Goal: Information Seeking & Learning: Learn about a topic

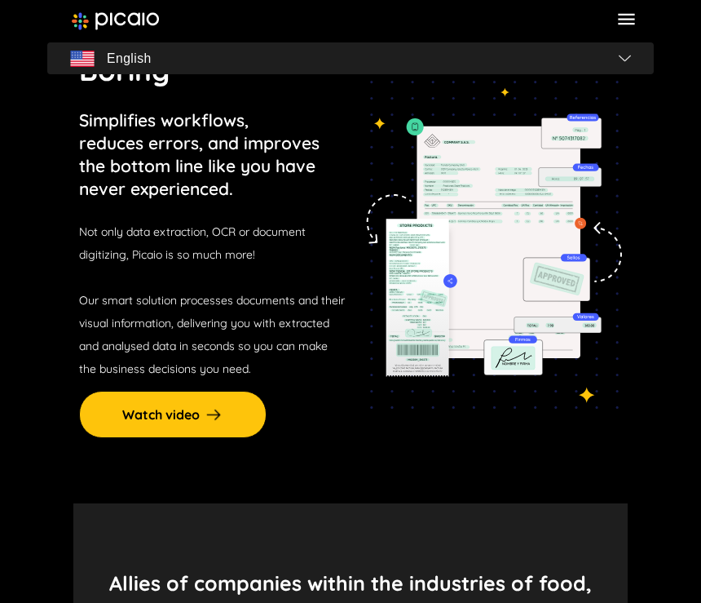
scroll to position [69, 0]
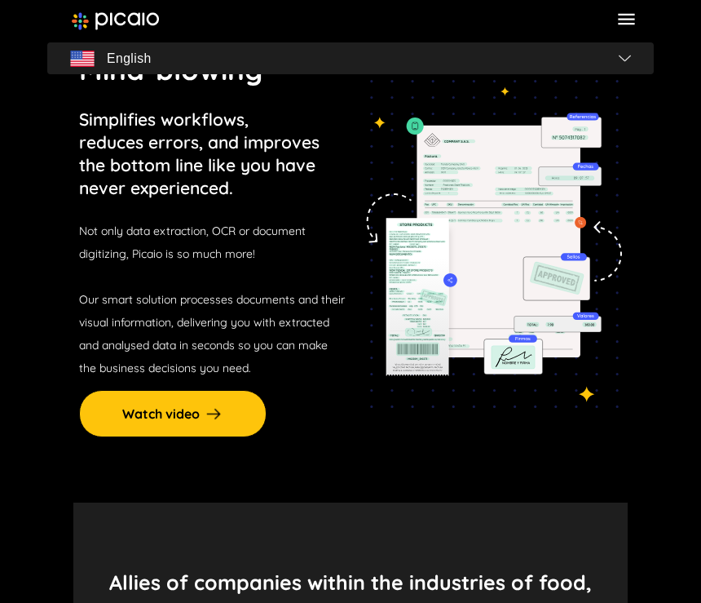
click at [207, 318] on span "Our smart solution processes documents and their visual information, delivering…" at bounding box center [212, 333] width 266 height 83
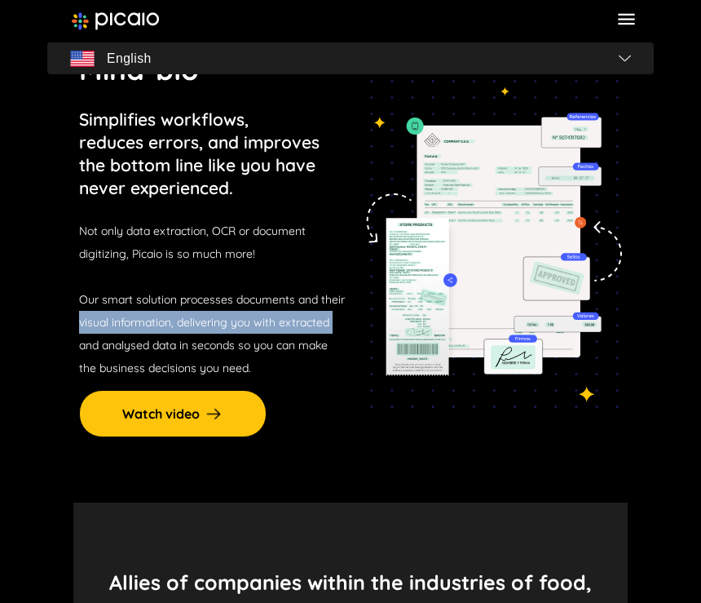
click at [207, 318] on span "Our smart solution processes documents and their visual information, delivering…" at bounding box center [212, 333] width 266 height 83
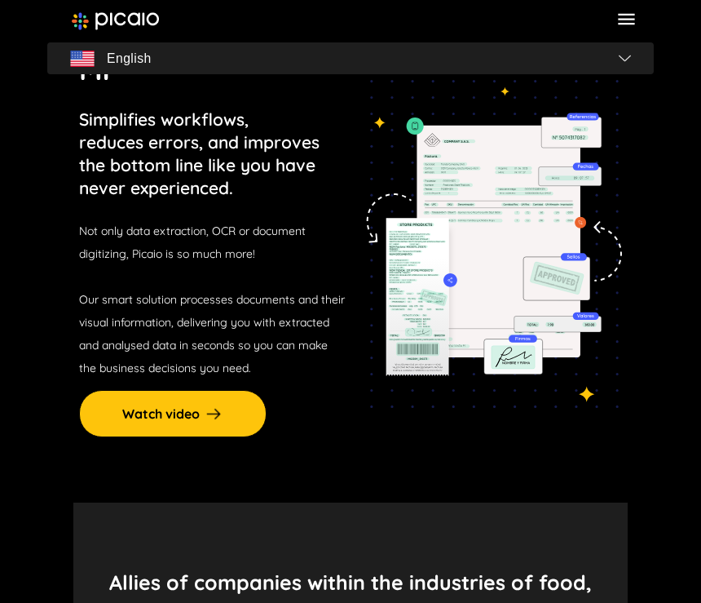
click at [183, 345] on span "Our smart solution processes documents and their visual information, delivering…" at bounding box center [212, 333] width 266 height 83
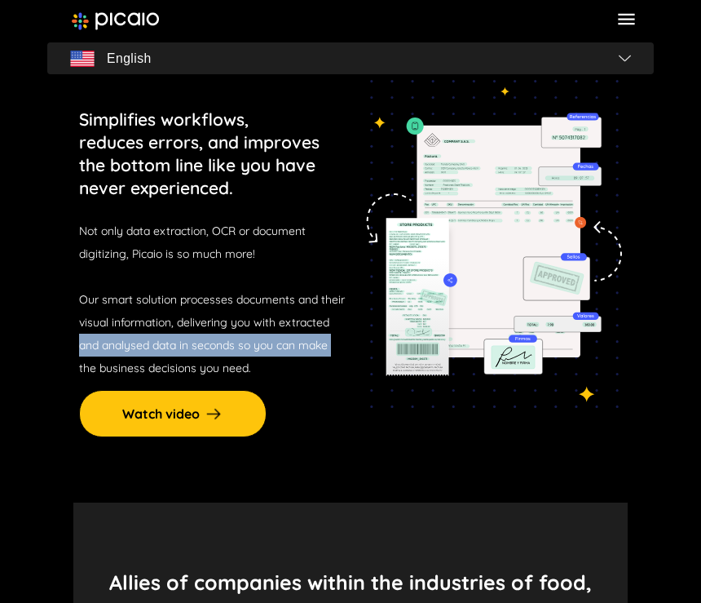
click at [183, 345] on span "Our smart solution processes documents and their visual information, delivering…" at bounding box center [212, 333] width 266 height 83
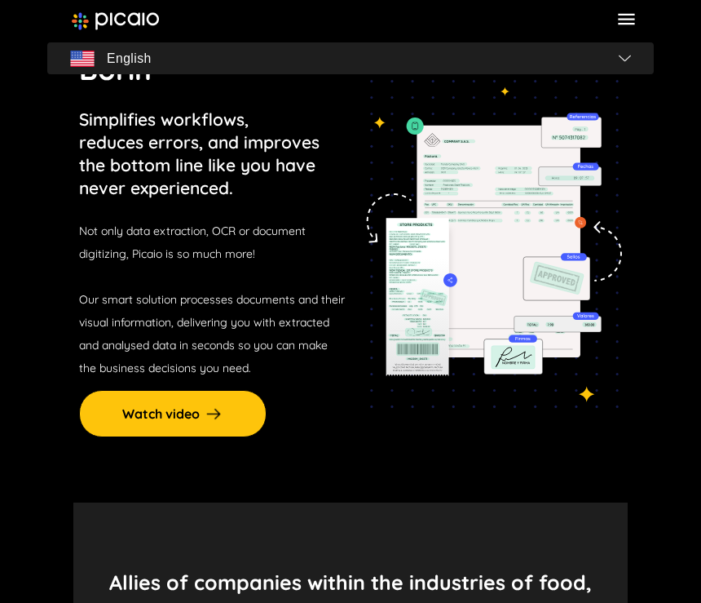
click at [192, 358] on p "Not only data extraction, OCR or document digitizing, Picaio is so much more! O…" at bounding box center [212, 299] width 266 height 160
click at [322, 374] on p "Not only data extraction, OCR or document digitizing, Picaio is so much more! O…" at bounding box center [212, 299] width 266 height 160
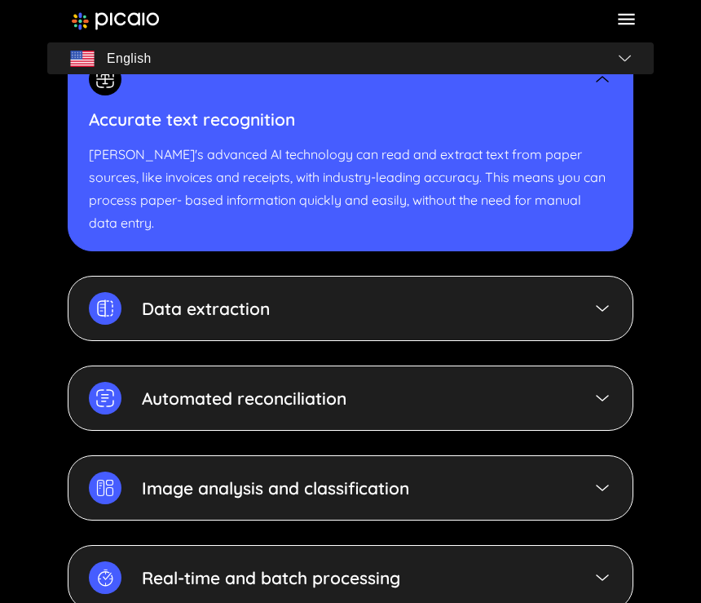
scroll to position [4729, 0]
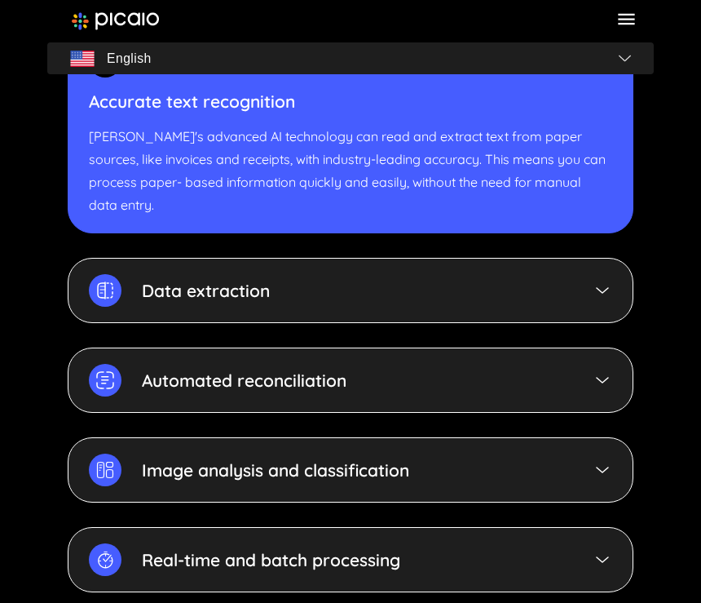
click at [108, 52] on span "English" at bounding box center [129, 58] width 45 height 23
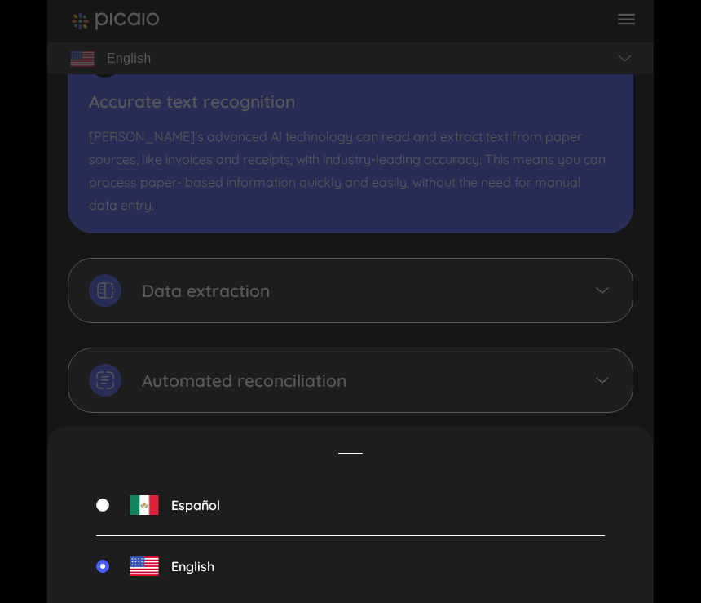
click at [198, 510] on span "Español" at bounding box center [195, 504] width 49 height 15
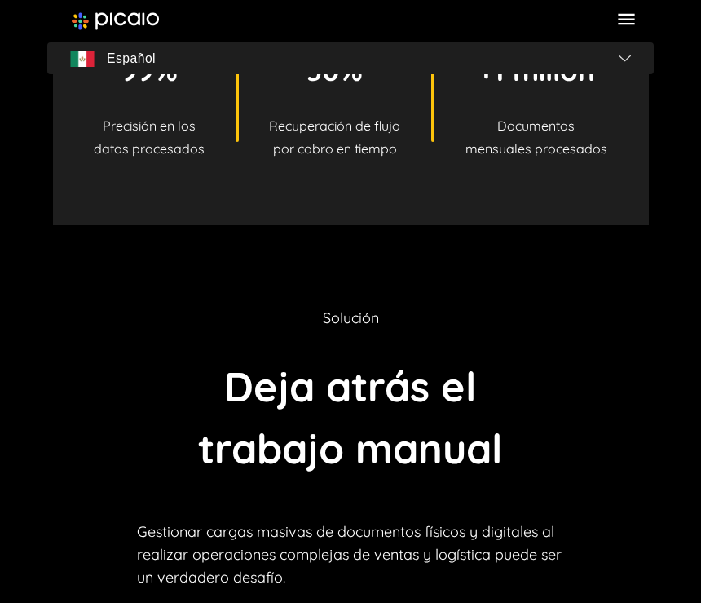
scroll to position [0, 0]
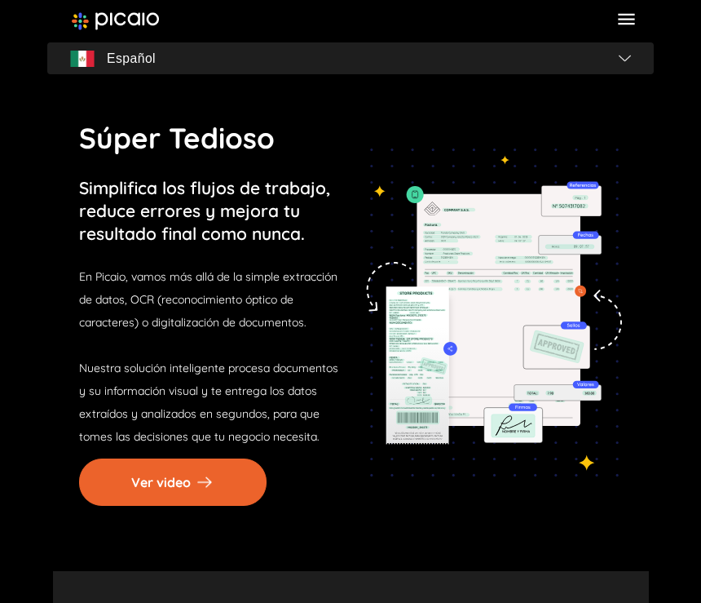
click at [190, 484] on button "Ver video" at bounding box center [173, 481] width 188 height 47
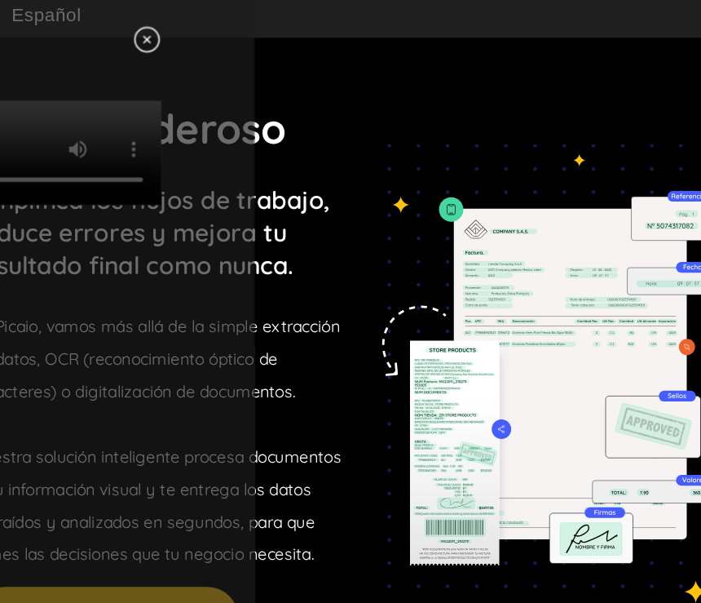
click at [212, 75] on img at bounding box center [202, 75] width 20 height 20
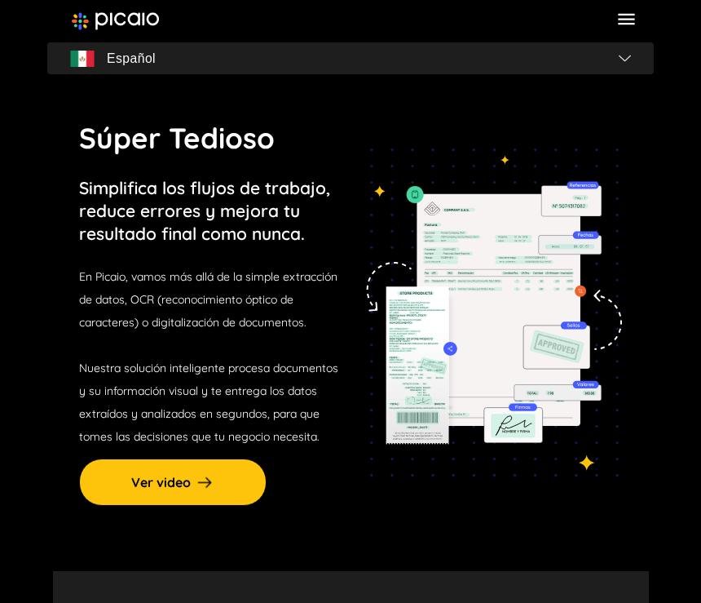
click at [627, 20] on icon at bounding box center [627, 19] width 22 height 22
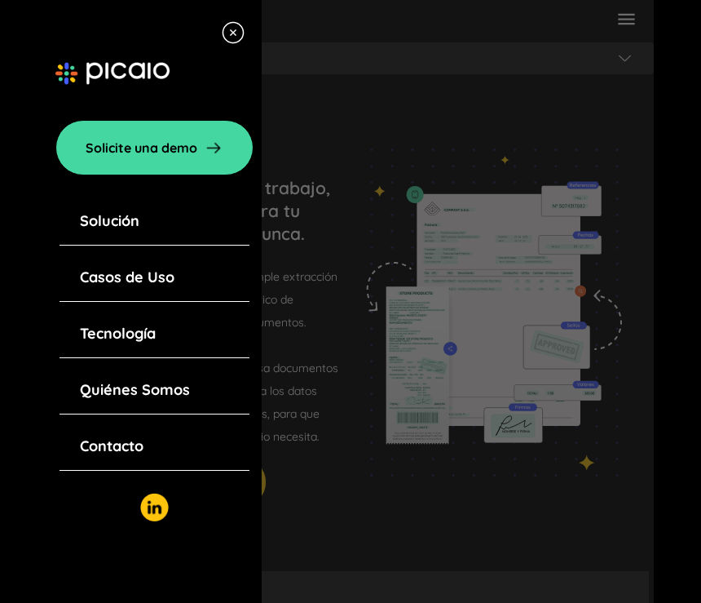
click at [91, 384] on link "Quiénes Somos" at bounding box center [135, 389] width 110 height 23
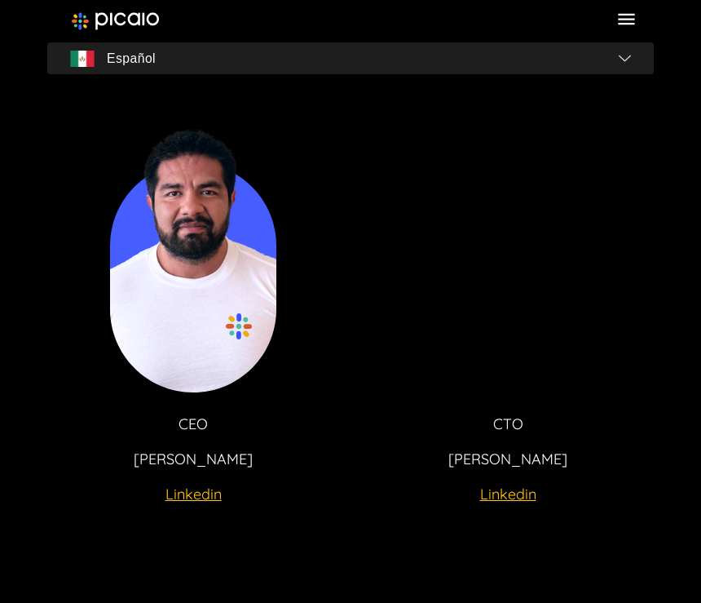
scroll to position [3100, 0]
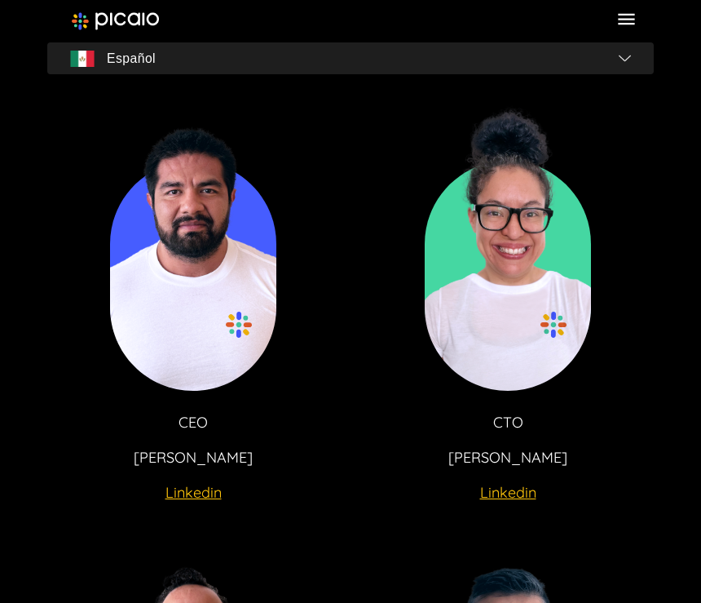
click at [489, 342] on img at bounding box center [508, 247] width 166 height 286
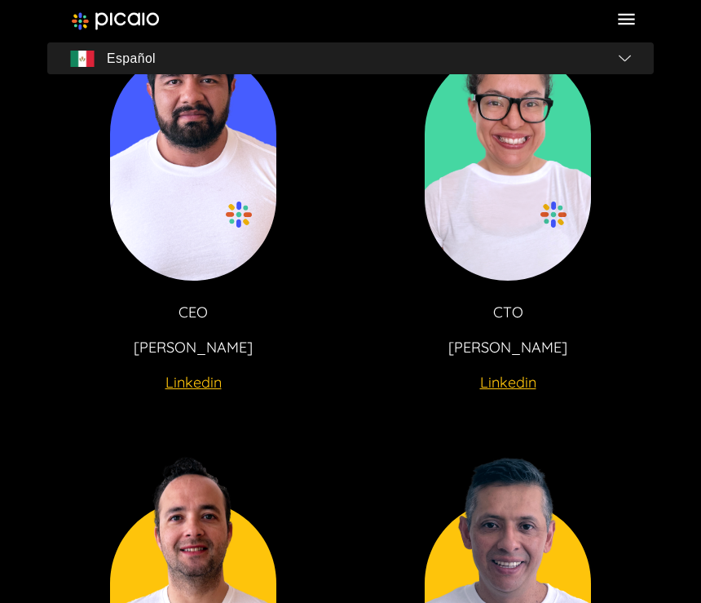
scroll to position [3211, 0]
